Goal: Navigation & Orientation: Find specific page/section

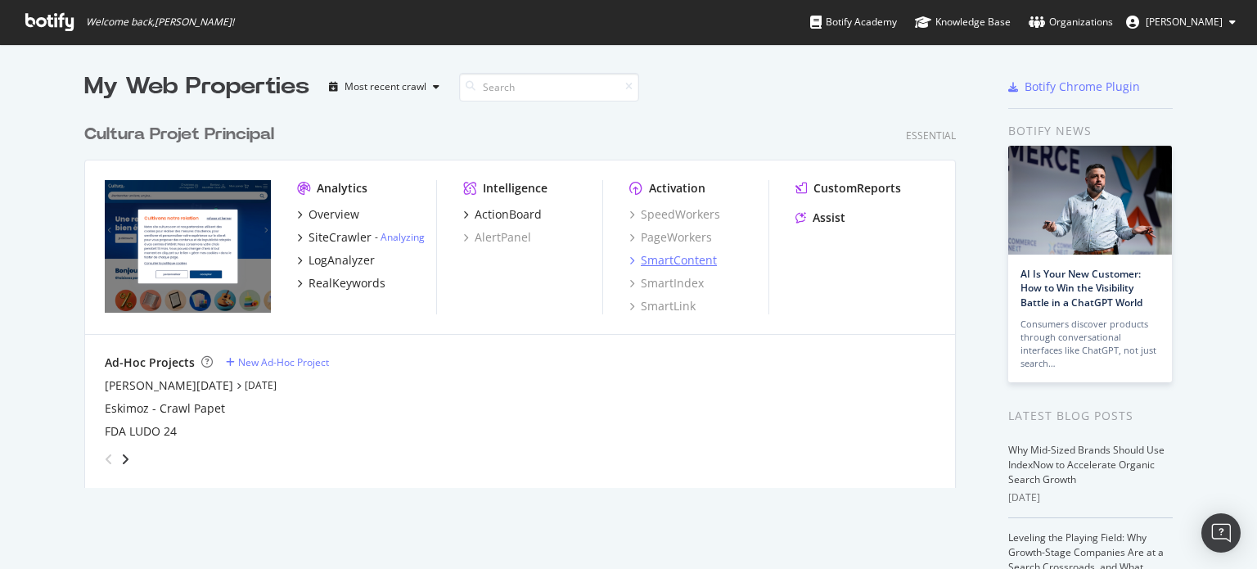
scroll to position [556, 1231]
click at [353, 236] on div "SiteCrawler" at bounding box center [339, 237] width 63 height 16
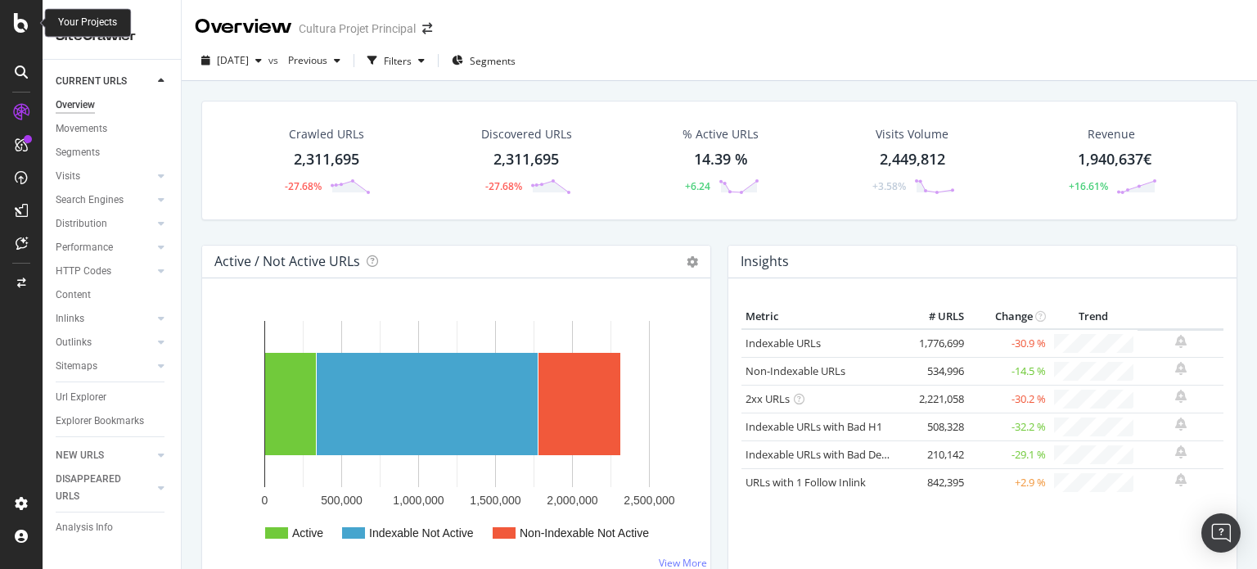
click at [22, 25] on icon at bounding box center [21, 23] width 15 height 20
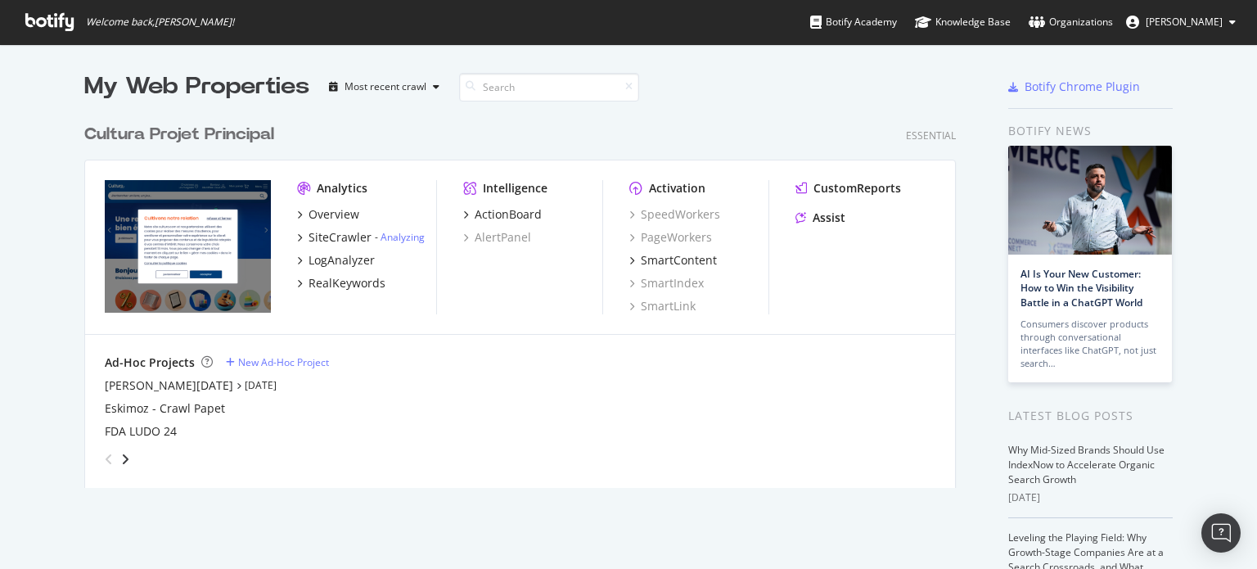
scroll to position [556, 1231]
